Goal: Task Accomplishment & Management: Manage account settings

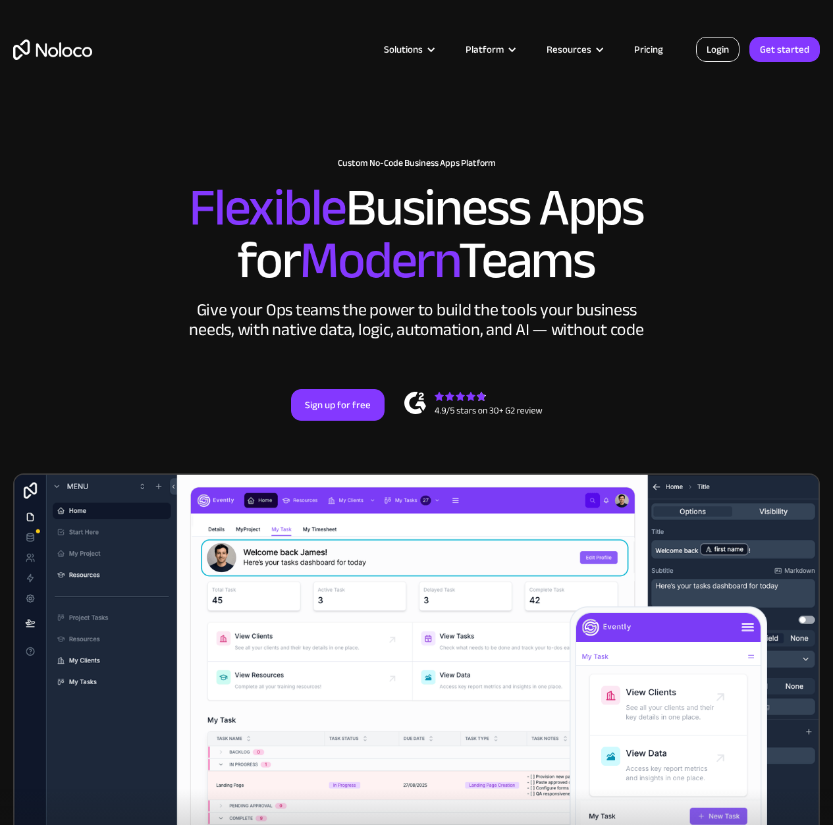
click at [715, 44] on link "Login" at bounding box center [717, 49] width 43 height 25
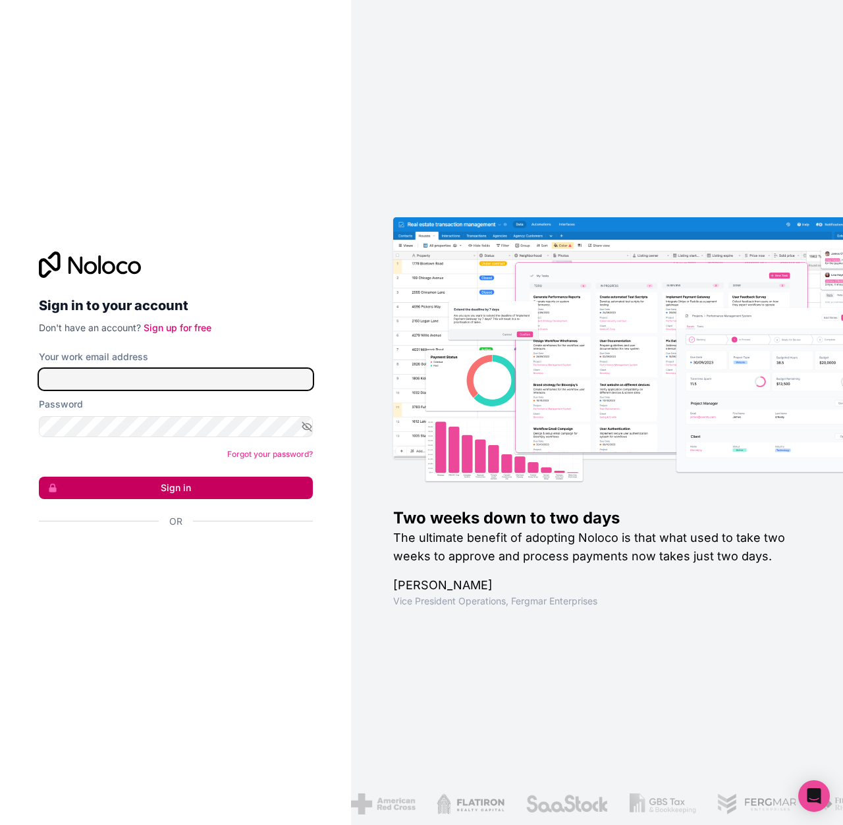
type input "[PERSON_NAME][EMAIL_ADDRESS][DOMAIN_NAME]"
click at [159, 487] on button "Sign in" at bounding box center [176, 488] width 274 height 22
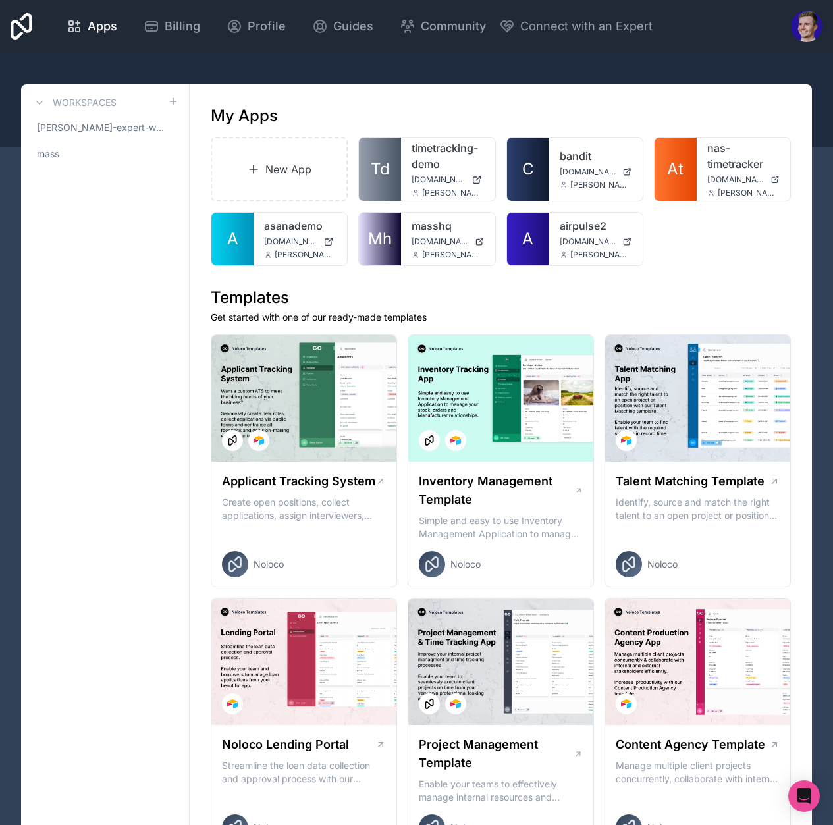
drag, startPoint x: 157, startPoint y: 259, endPoint x: 153, endPoint y: 235, distance: 24.1
click at [174, 101] on icon at bounding box center [173, 101] width 6 height 0
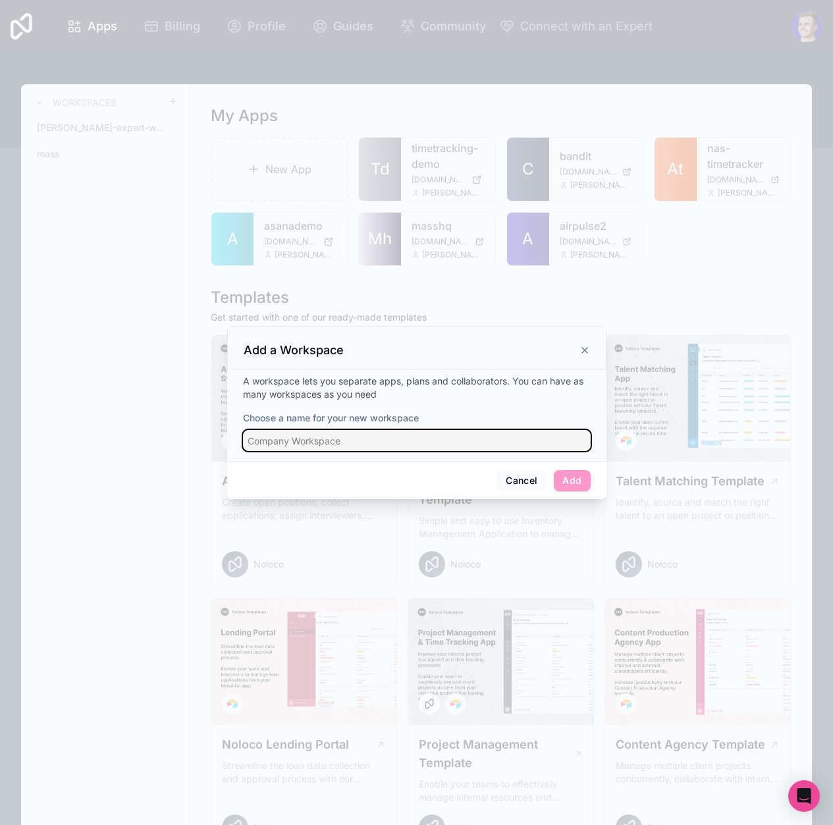
click at [409, 442] on input "Choose a name for your new workspace" at bounding box center [417, 440] width 348 height 21
click at [521, 479] on button "Cancel" at bounding box center [521, 480] width 49 height 21
